Goal: Information Seeking & Learning: Learn about a topic

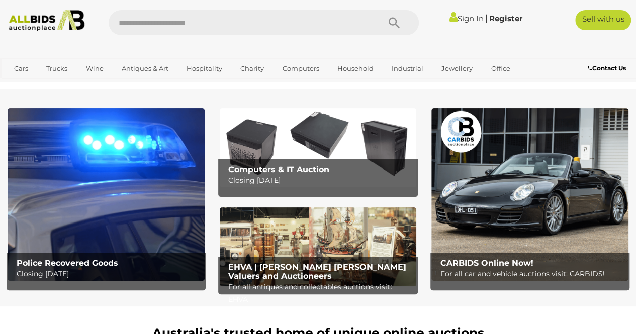
click at [523, 259] on b "CARBIDS Online Now!" at bounding box center [486, 263] width 93 height 10
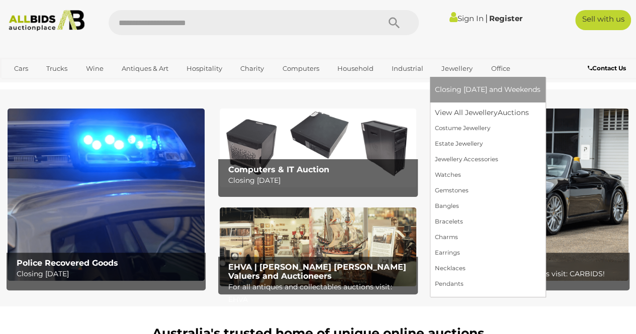
click at [447, 70] on link "Jewellery" at bounding box center [457, 68] width 44 height 17
click at [475, 112] on link "View All Jewellery Auctions" at bounding box center [488, 113] width 106 height 16
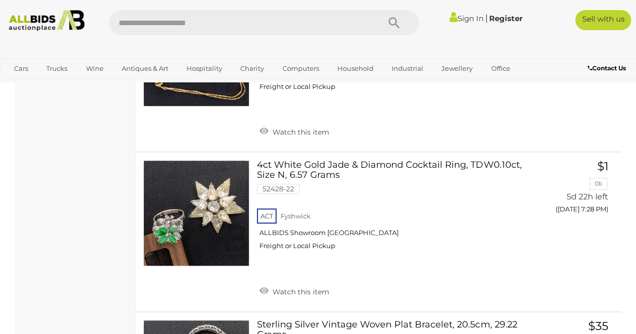
scroll to position [5920, 0]
click at [397, 238] on div "ACT Fyshwick ALLBIDS Showroom Fyshwick Freight or Local Pickup" at bounding box center [394, 232] width 275 height 52
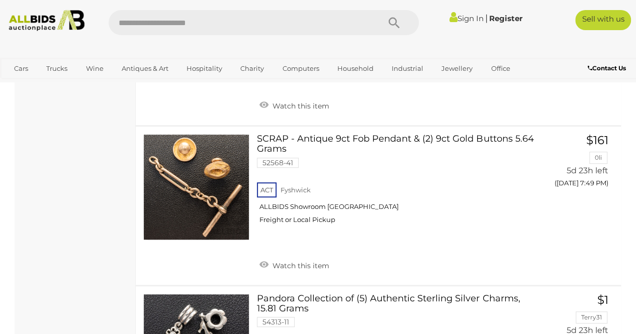
scroll to position [7863, 0]
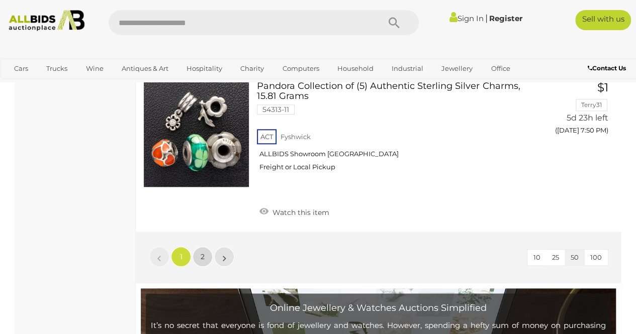
click at [202, 252] on span "2" at bounding box center [203, 256] width 4 height 9
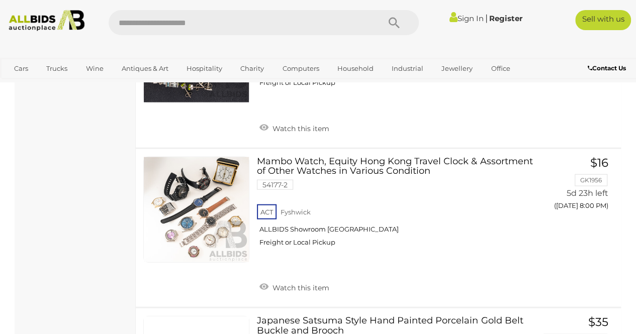
scroll to position [980, 0]
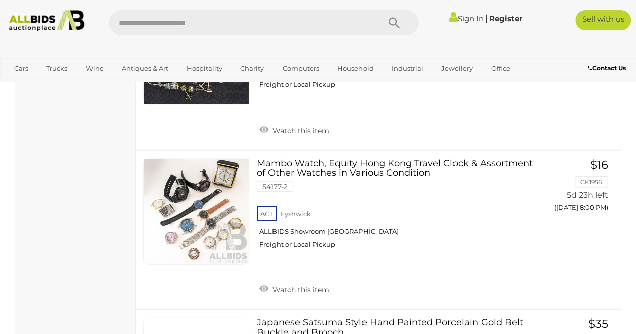
click at [39, 25] on img at bounding box center [47, 20] width 84 height 21
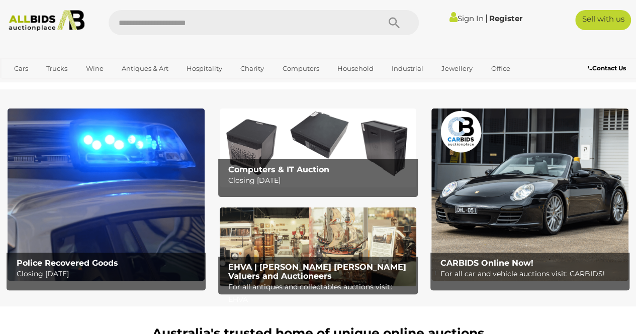
click at [114, 216] on img at bounding box center [106, 195] width 197 height 172
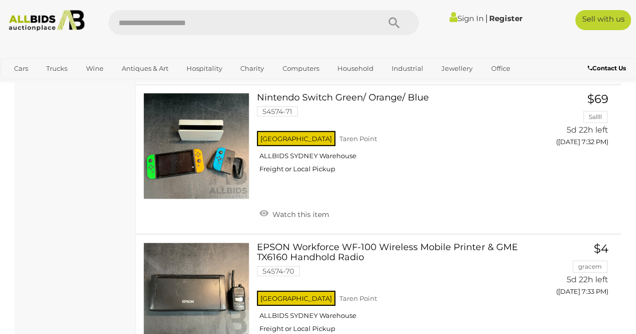
scroll to position [5236, 0]
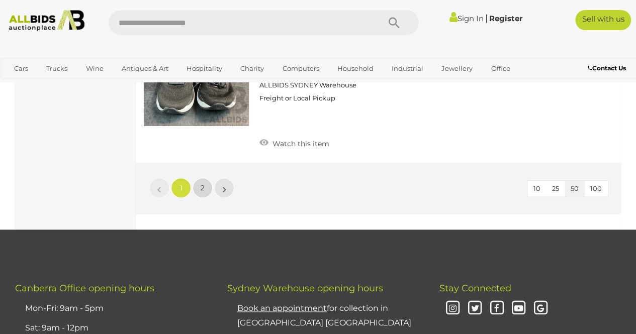
click at [202, 183] on span "2" at bounding box center [203, 187] width 4 height 9
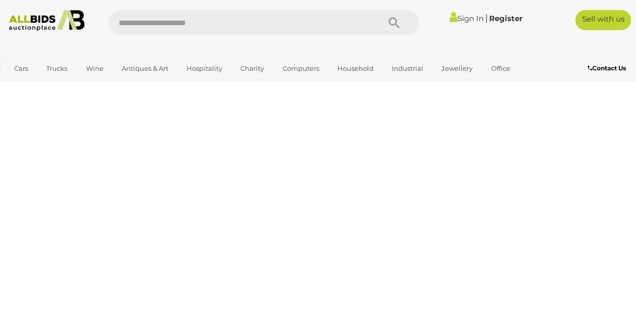
scroll to position [168, 0]
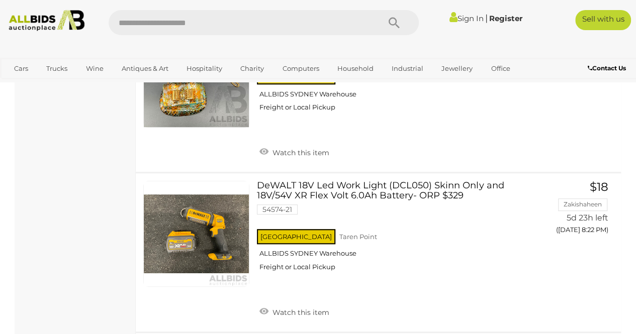
scroll to position [5994, 0]
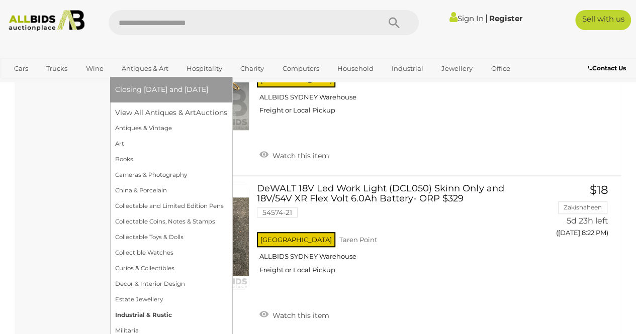
click at [139, 311] on link "Industrial & Rustic" at bounding box center [171, 316] width 112 height 16
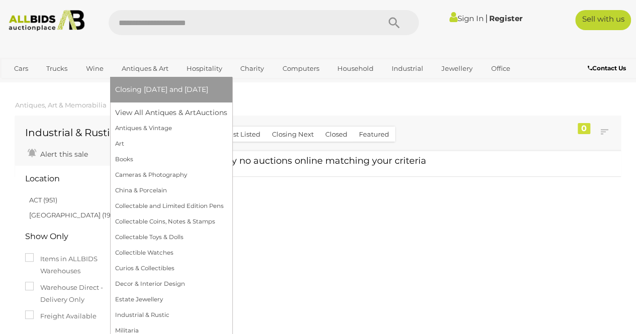
click at [141, 71] on link "Antiques & Art" at bounding box center [145, 68] width 60 height 17
click at [119, 147] on link "Art" at bounding box center [171, 144] width 112 height 16
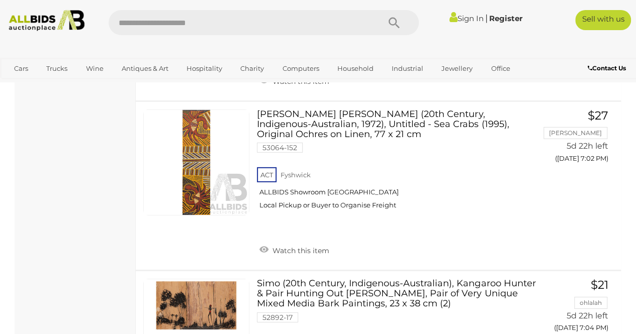
scroll to position [7178, 0]
